Goal: Task Accomplishment & Management: Manage account settings

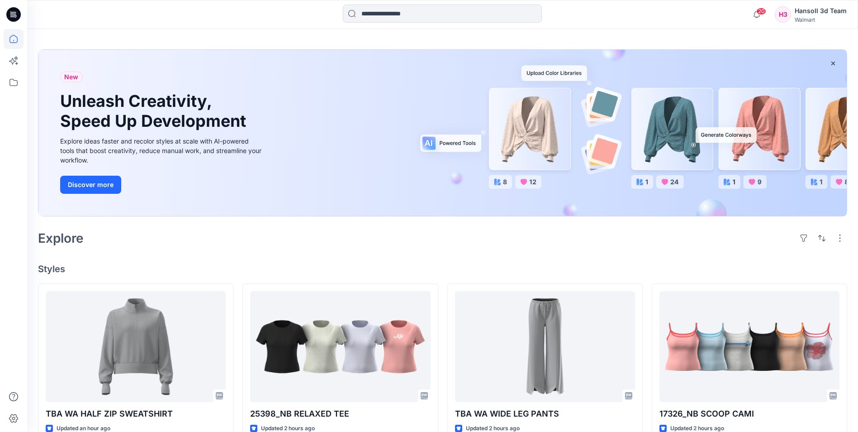
scroll to position [45, 0]
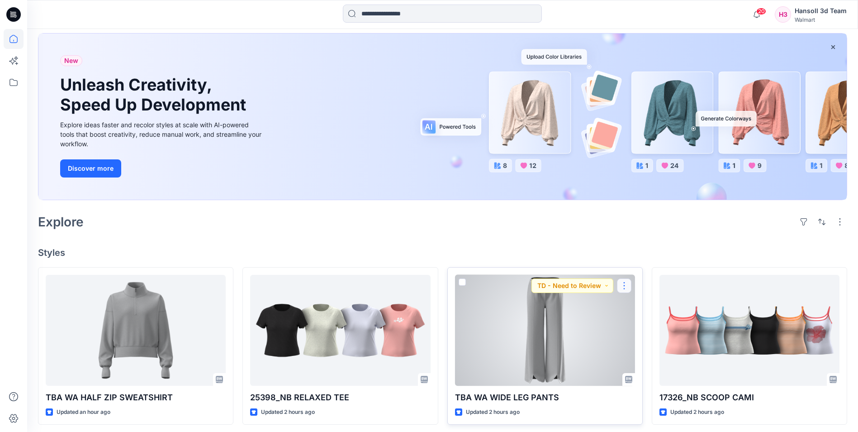
click at [625, 284] on button "button" at bounding box center [624, 285] width 14 height 14
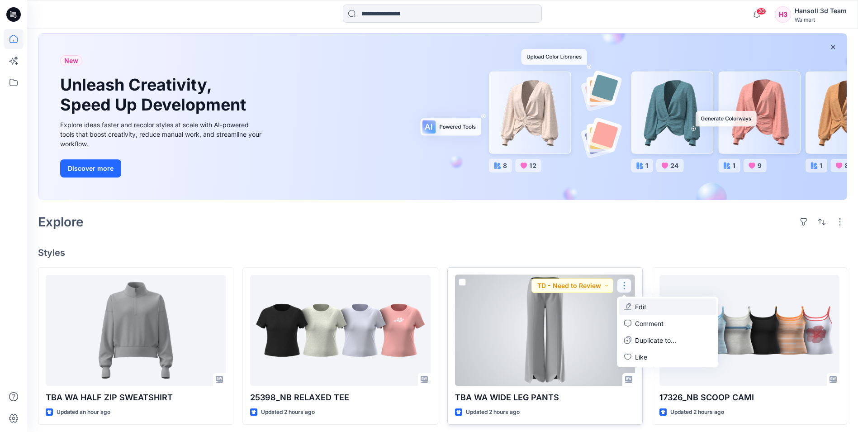
click at [640, 304] on p "Edit" at bounding box center [640, 306] width 11 height 9
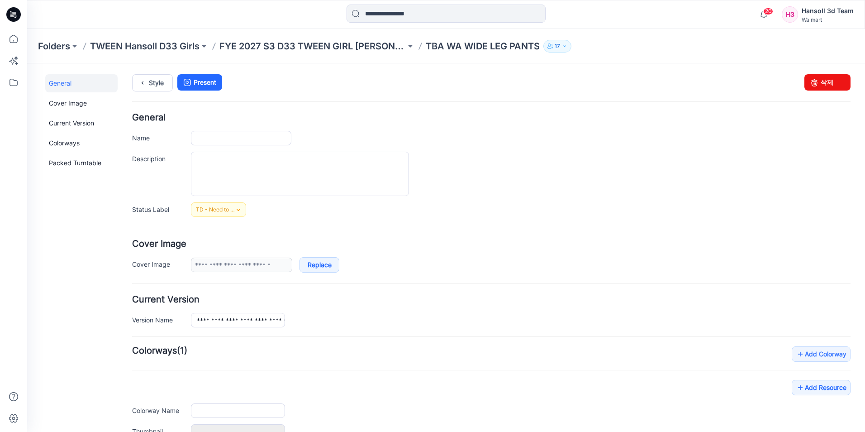
type input "**********"
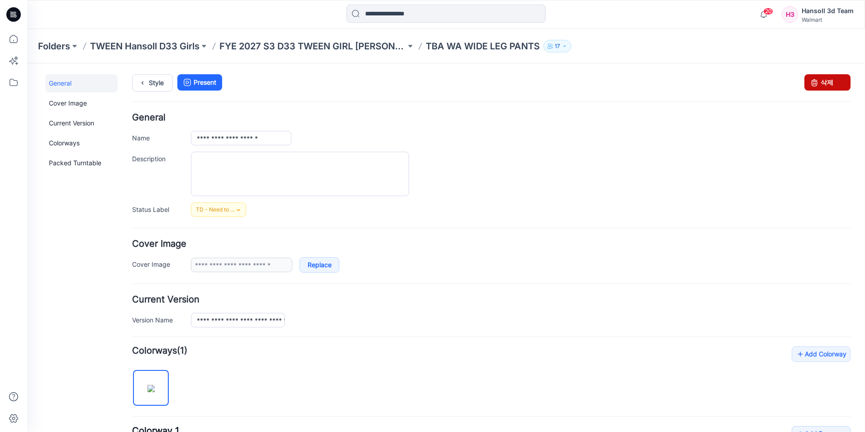
click at [824, 81] on link "삭제" at bounding box center [827, 82] width 46 height 16
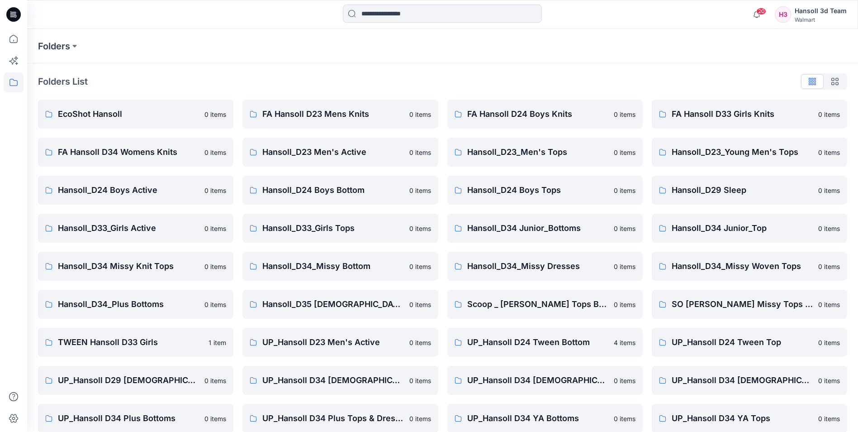
click at [248, 40] on div "Folders" at bounding box center [407, 46] width 739 height 13
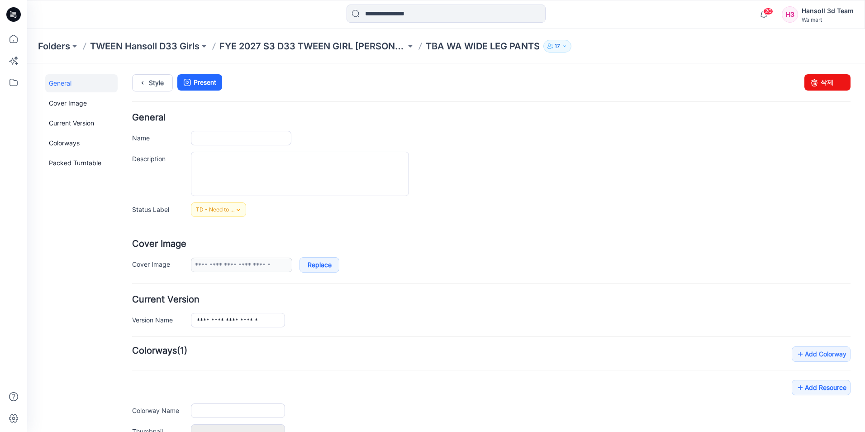
type input "**********"
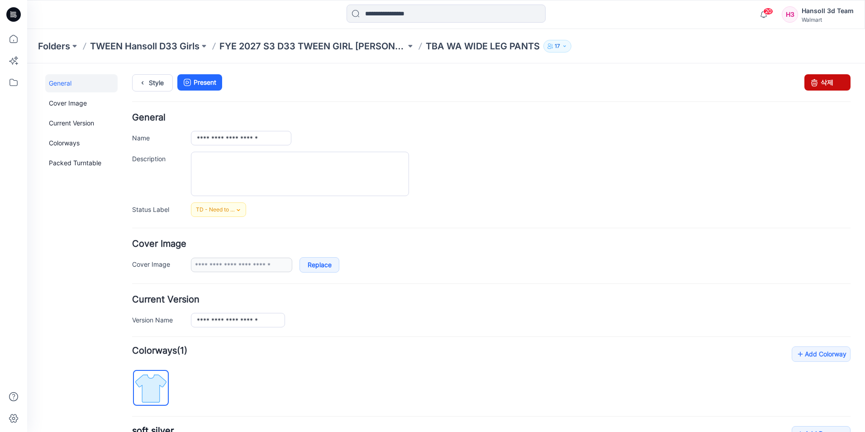
click at [821, 80] on link "삭제" at bounding box center [827, 82] width 46 height 16
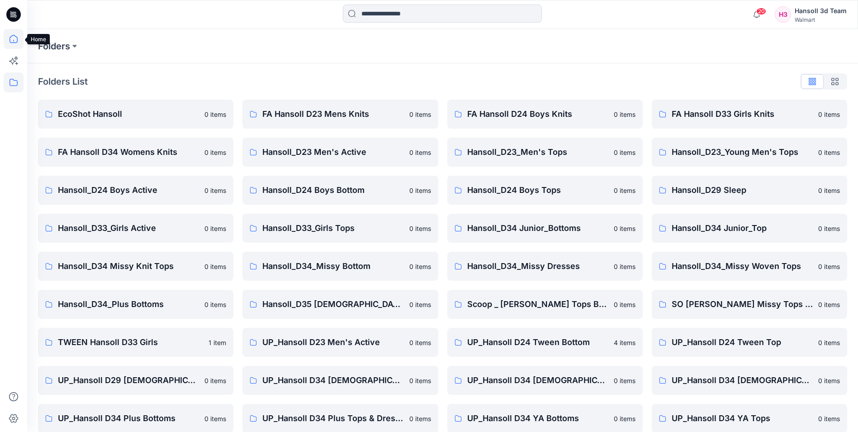
click at [15, 41] on icon at bounding box center [14, 39] width 20 height 20
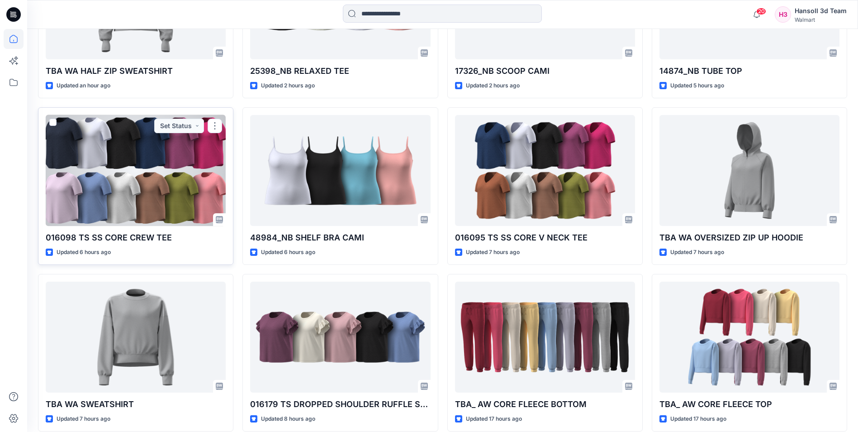
scroll to position [369, 0]
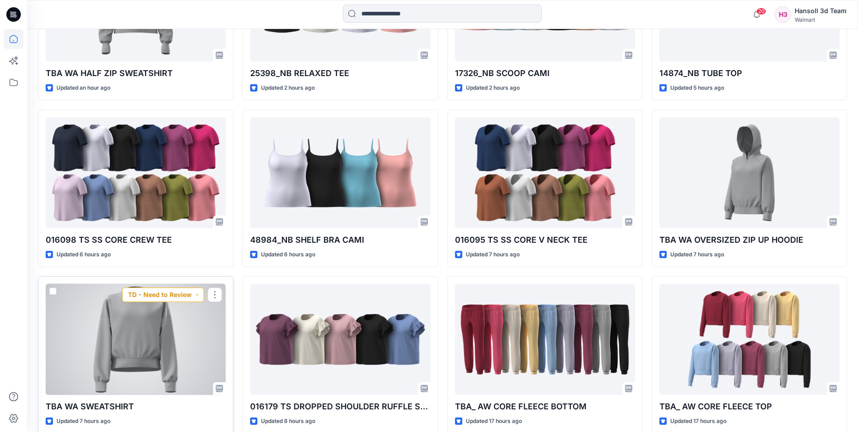
click at [197, 298] on button "TD - Need to Review" at bounding box center [163, 294] width 82 height 14
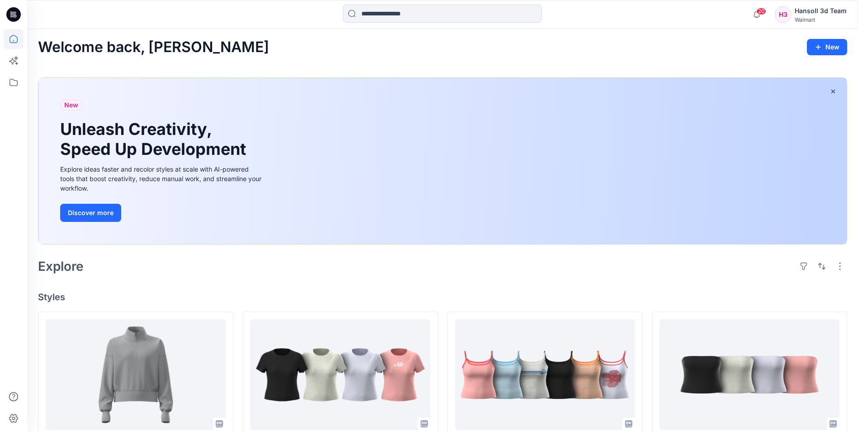
scroll to position [0, 0]
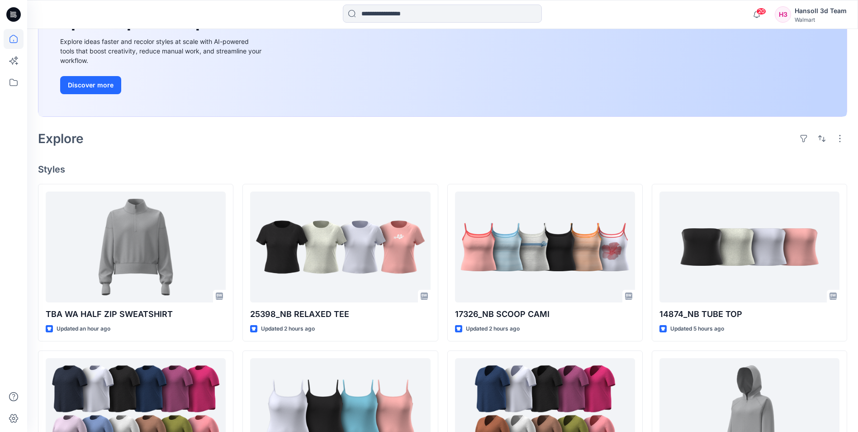
scroll to position [136, 0]
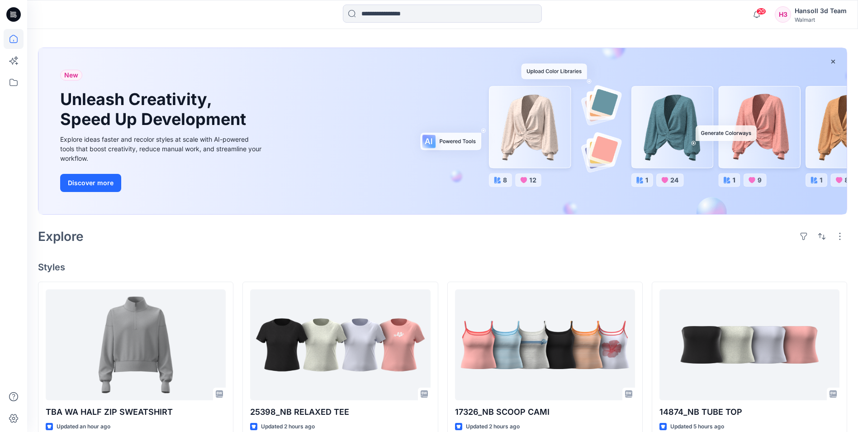
scroll to position [111, 0]
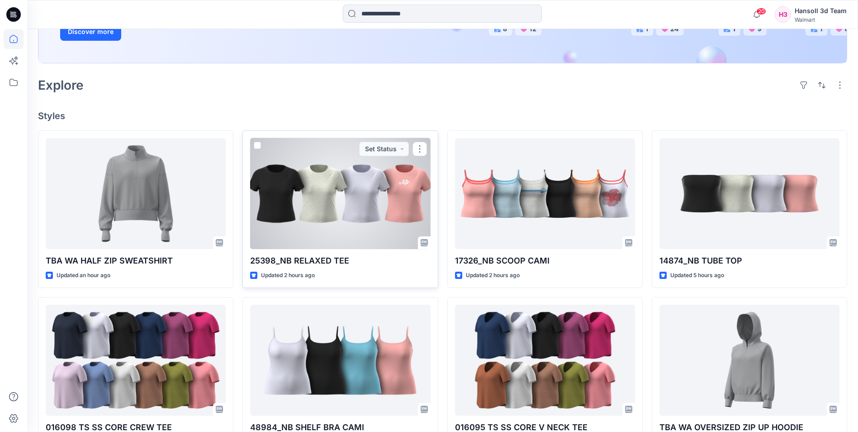
scroll to position [271, 0]
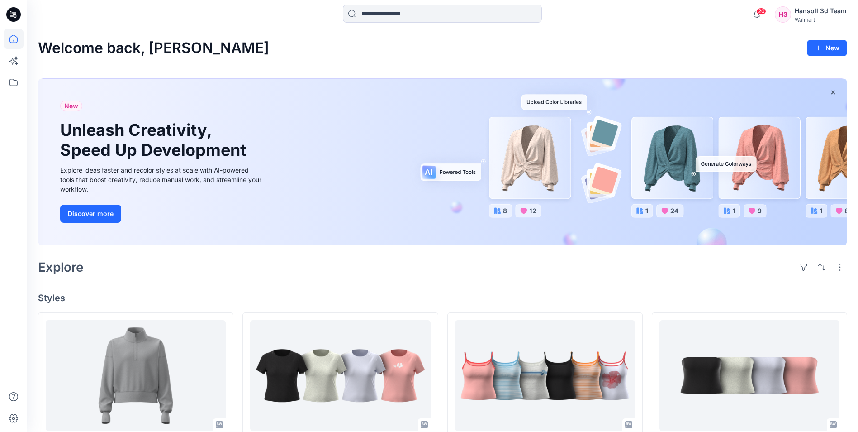
click at [381, 279] on div "Welcome back, Hansoll New New Unleash Creativity, Speed Up Development Explore …" at bounding box center [442, 437] width 831 height 817
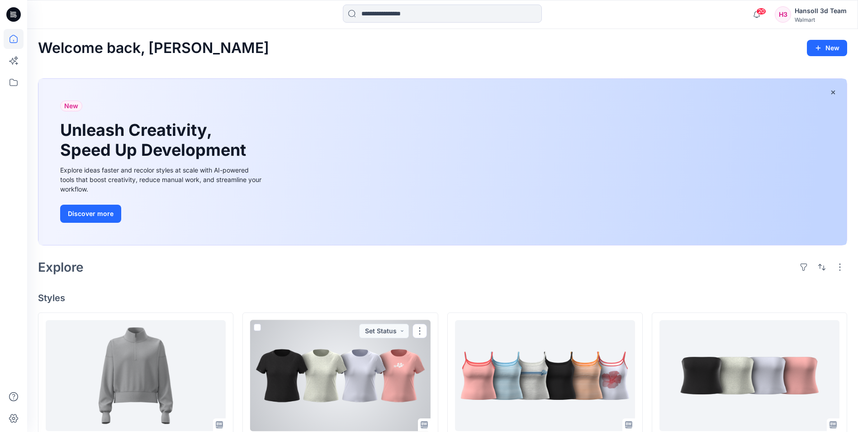
click at [334, 270] on div "Explore" at bounding box center [442, 267] width 809 height 22
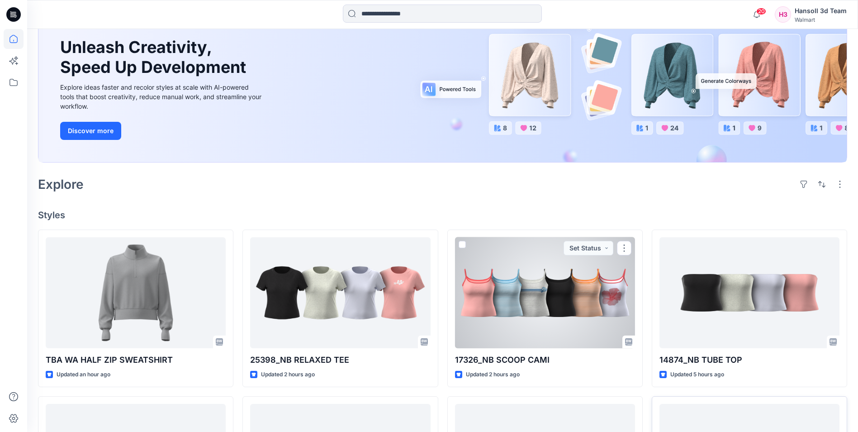
scroll to position [90, 0]
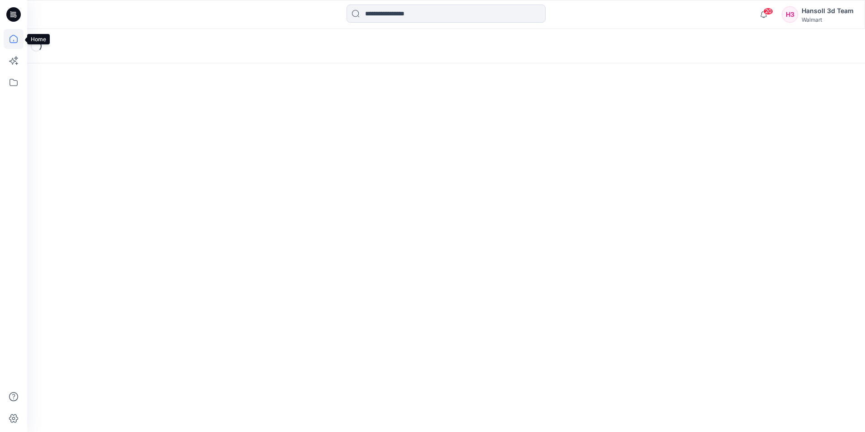
click at [21, 43] on icon at bounding box center [14, 39] width 20 height 20
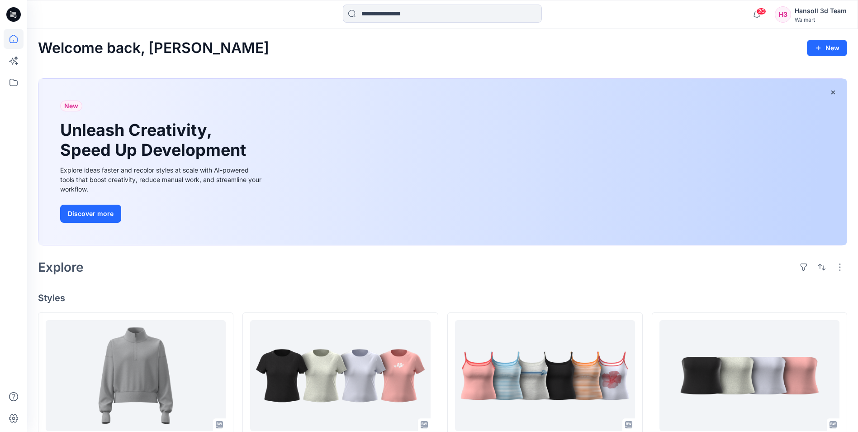
click at [503, 270] on div "Explore" at bounding box center [442, 267] width 809 height 22
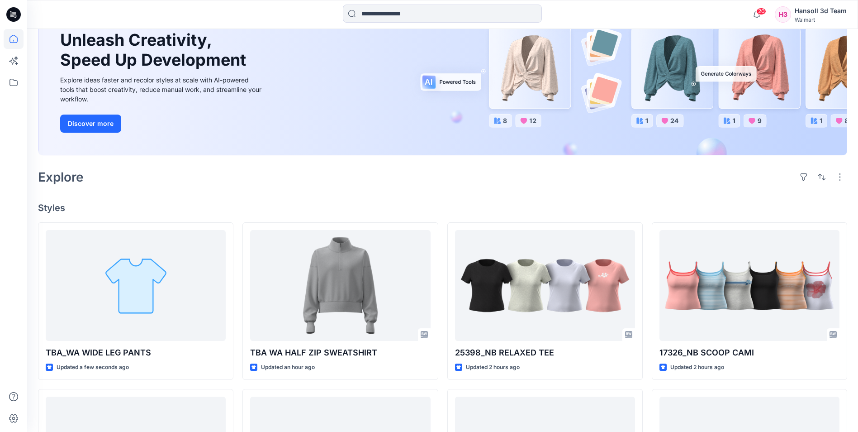
scroll to position [90, 0]
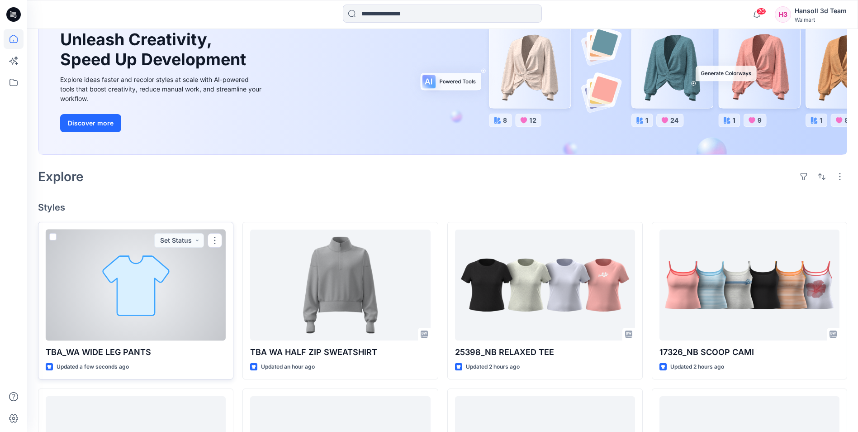
click at [125, 321] on div at bounding box center [136, 284] width 180 height 111
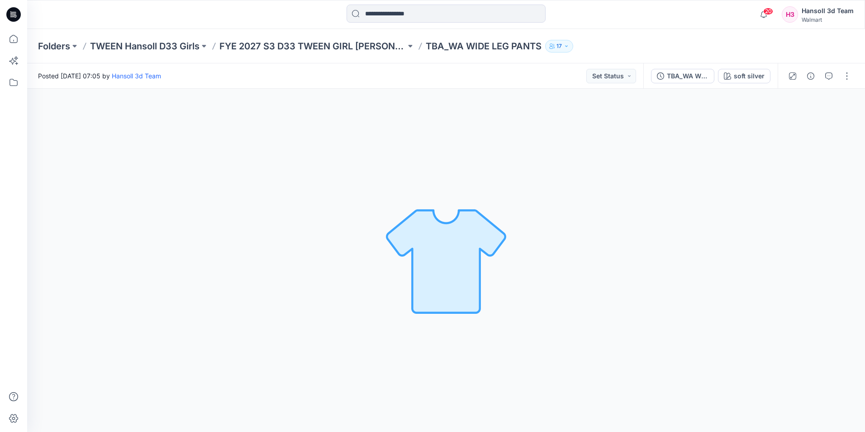
click at [123, 257] on div "soft silver Loading... Material Properties Loading..." at bounding box center [446, 260] width 838 height 343
click at [361, 45] on p "FYE 2027 S3 D33 TWEEN GIRL [PERSON_NAME]" at bounding box center [312, 46] width 186 height 13
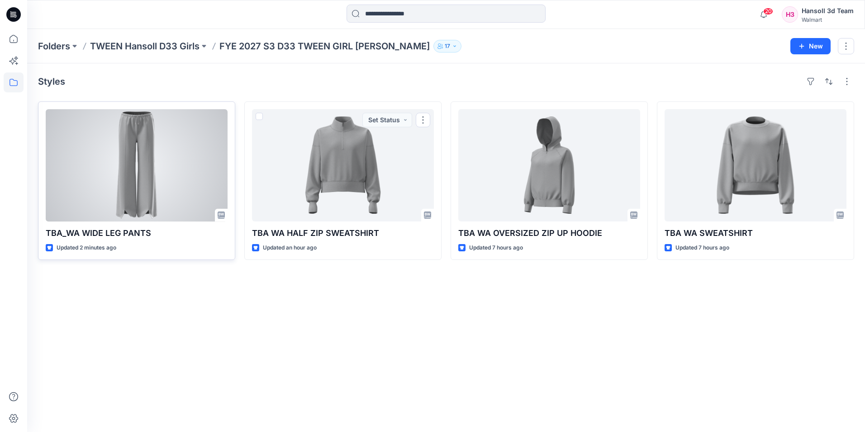
click at [120, 175] on div at bounding box center [137, 165] width 182 height 112
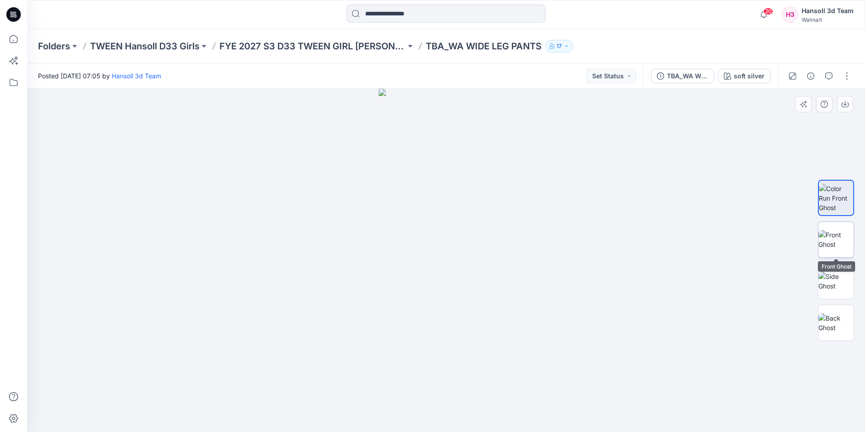
click at [851, 237] on img at bounding box center [835, 239] width 35 height 19
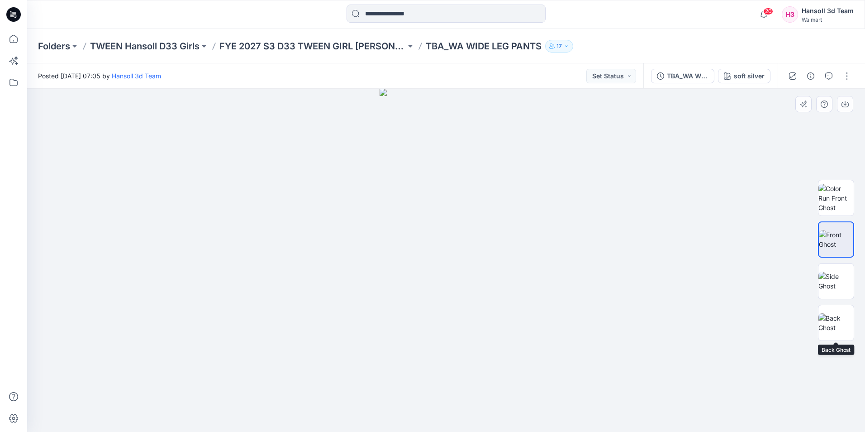
click at [839, 299] on div at bounding box center [836, 260] width 36 height 226
click at [836, 290] on img at bounding box center [835, 280] width 35 height 19
click at [840, 317] on img at bounding box center [835, 322] width 35 height 19
click at [841, 195] on img at bounding box center [835, 198] width 35 height 28
click at [320, 48] on p "FYE 2027 S3 D33 TWEEN GIRL [PERSON_NAME]" at bounding box center [312, 46] width 186 height 13
